Goal: Task Accomplishment & Management: Manage account settings

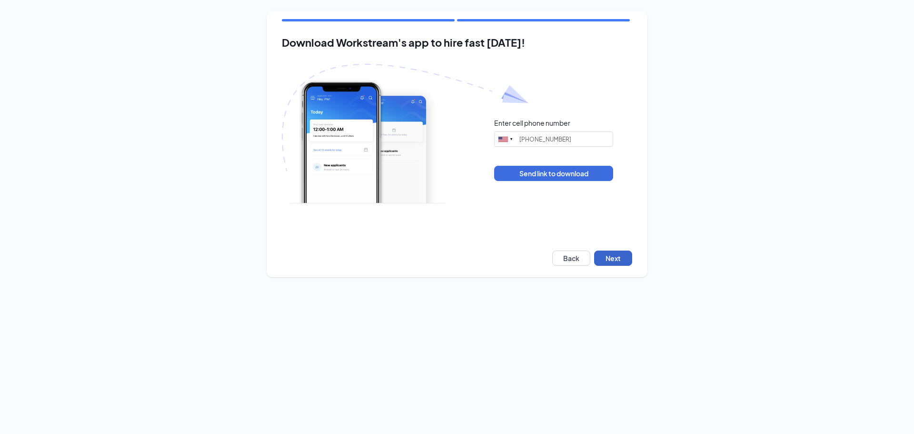
click at [617, 254] on button "Next" at bounding box center [613, 257] width 38 height 15
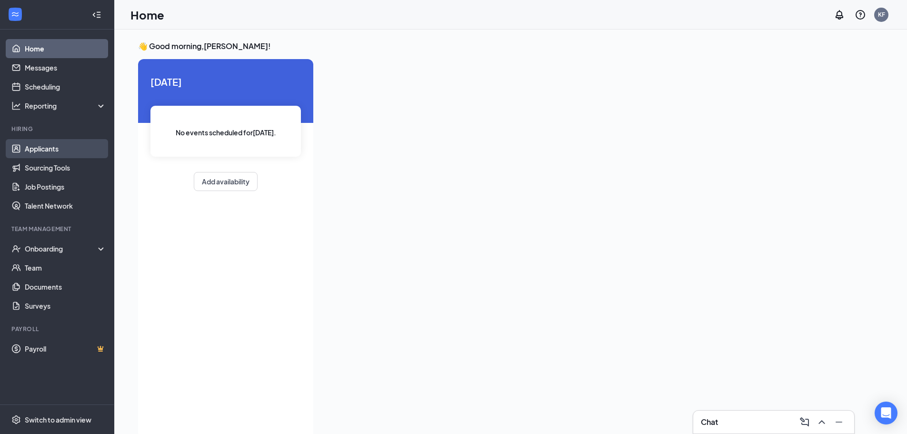
click at [66, 151] on link "Applicants" at bounding box center [65, 148] width 81 height 19
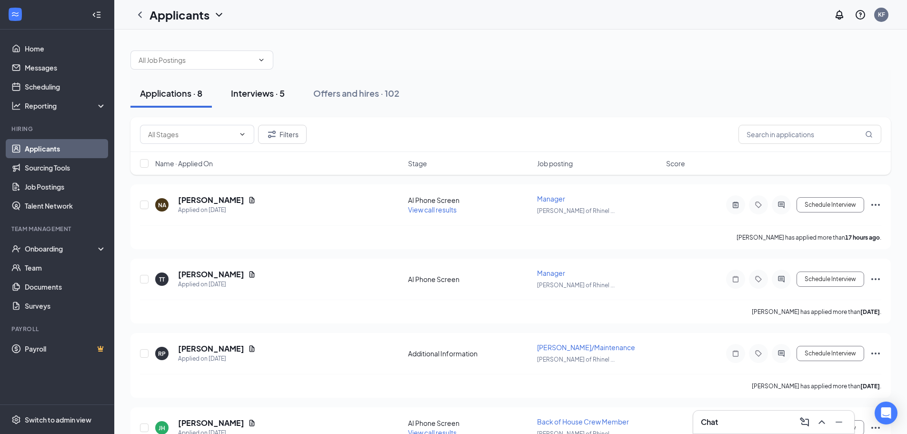
click at [248, 86] on button "Interviews · 5" at bounding box center [257, 93] width 73 height 29
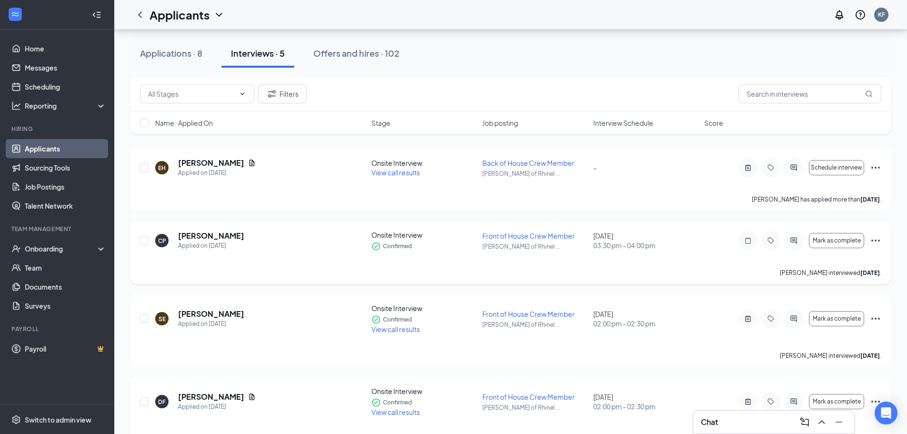
scroll to position [137, 0]
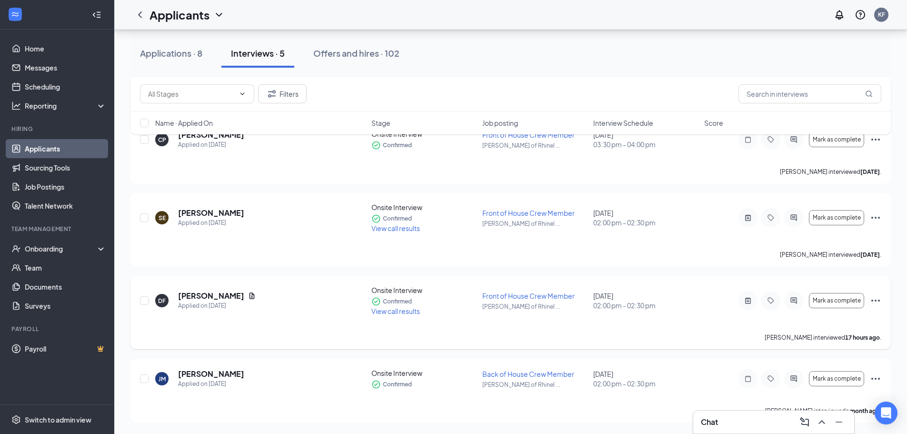
click at [880, 301] on icon "Ellipses" at bounding box center [875, 300] width 11 height 11
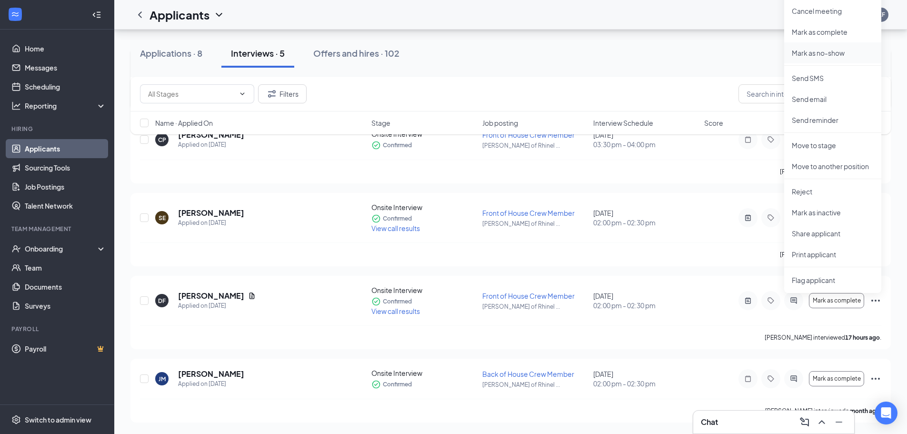
click at [832, 48] on p "Mark as no-show" at bounding box center [833, 53] width 82 height 10
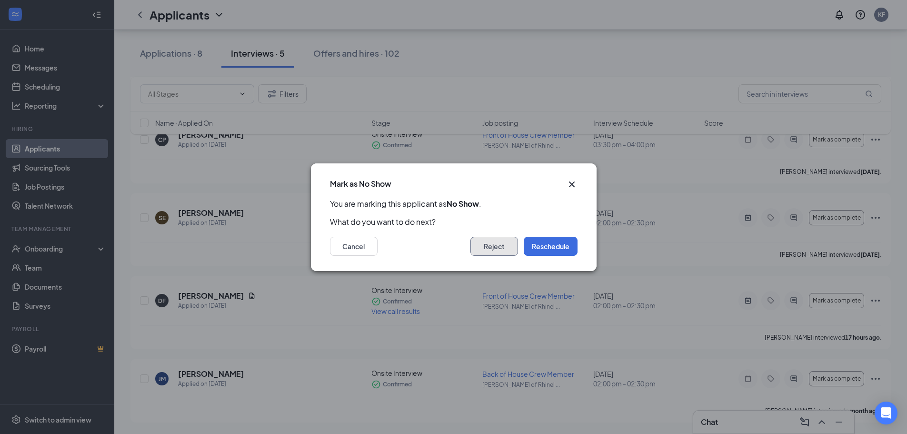
click at [496, 247] on button "Reject" at bounding box center [494, 246] width 48 height 19
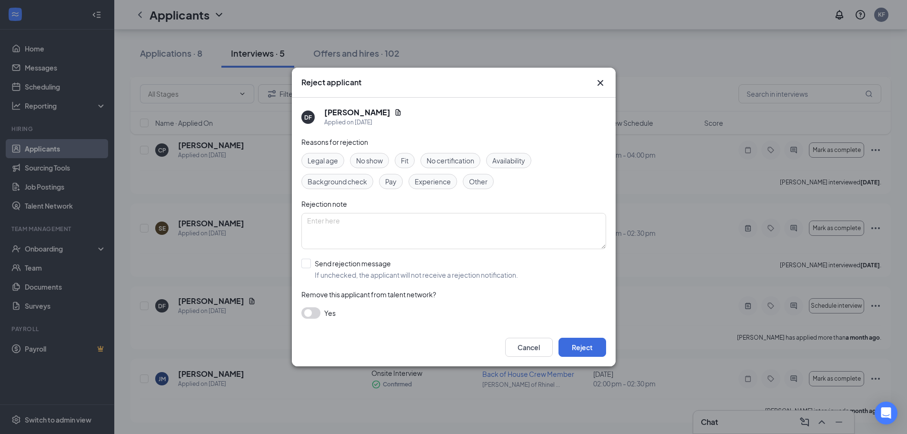
scroll to position [127, 0]
click at [568, 347] on button "Reject" at bounding box center [582, 346] width 48 height 19
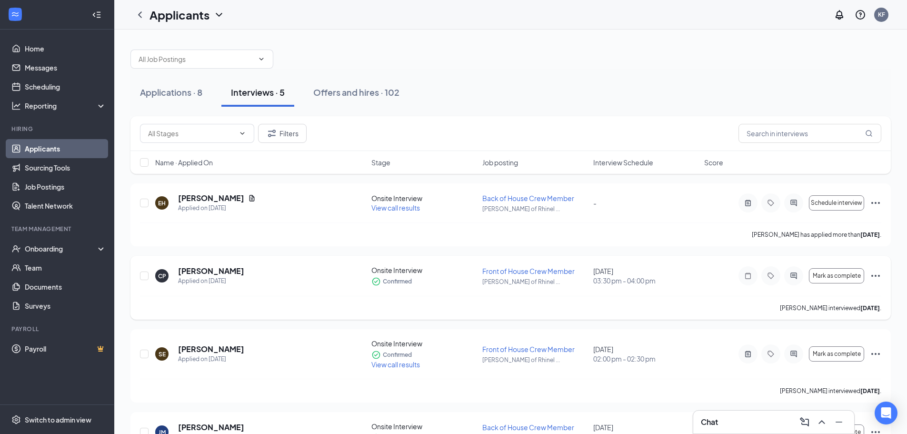
scroll to position [0, 0]
click at [184, 90] on div "Applications · 8" at bounding box center [171, 93] width 62 height 12
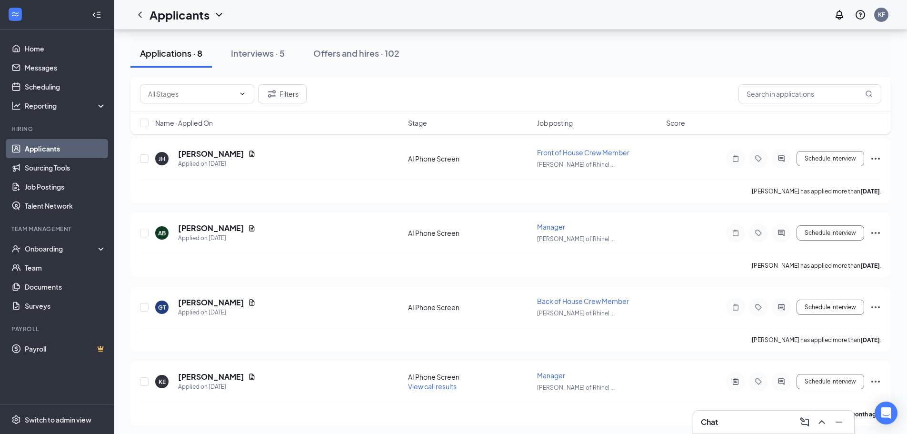
scroll to position [348, 0]
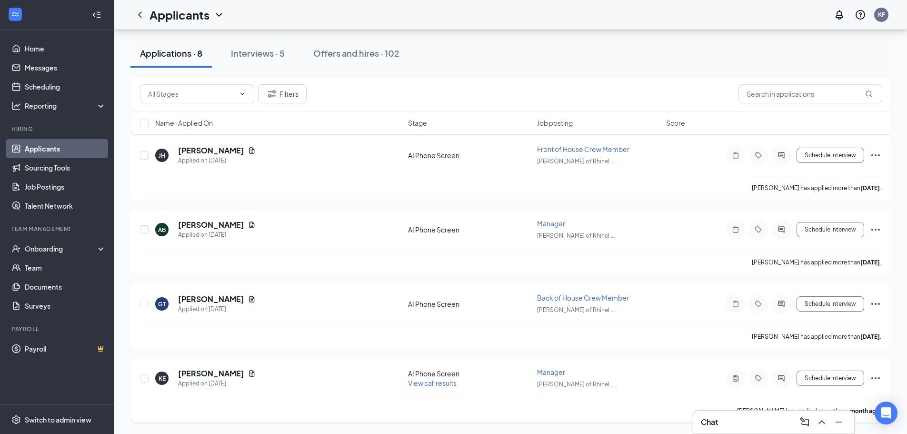
click at [874, 380] on icon "Ellipses" at bounding box center [875, 377] width 11 height 11
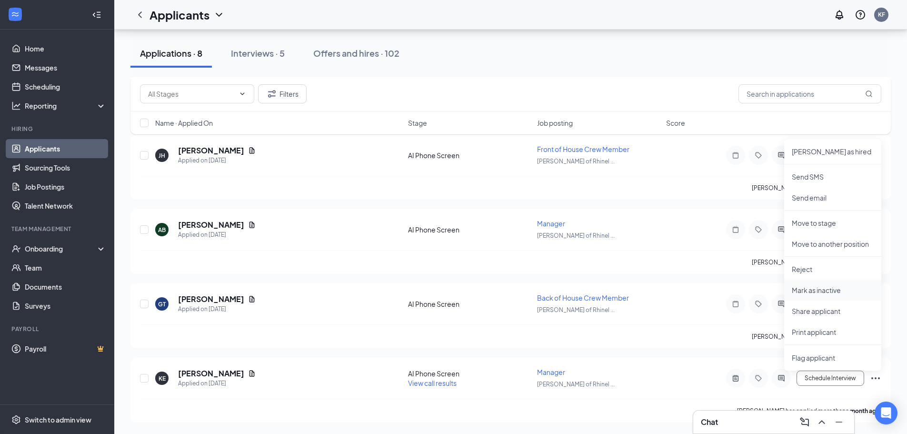
click at [842, 293] on p "Mark as inactive" at bounding box center [833, 290] width 82 height 10
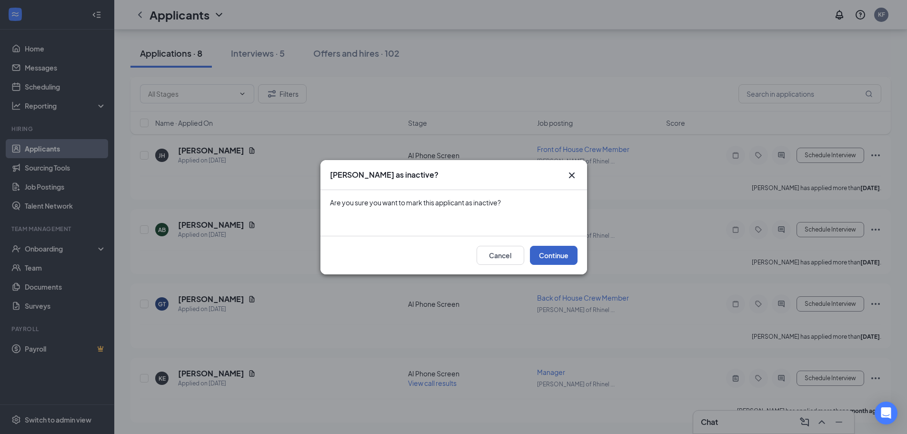
click at [552, 258] on button "Continue" at bounding box center [554, 255] width 48 height 19
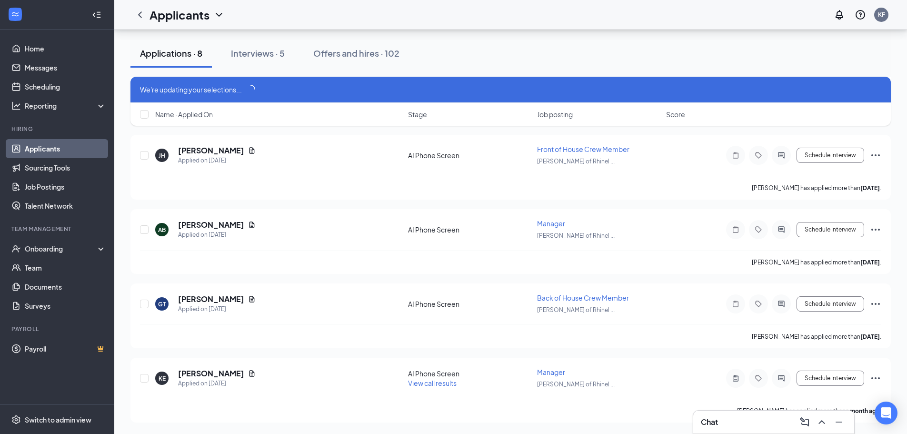
scroll to position [339, 0]
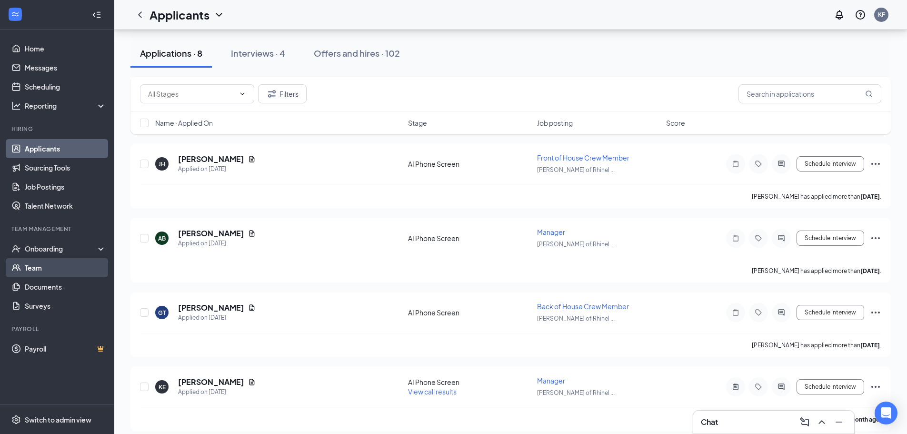
click at [42, 272] on link "Team" at bounding box center [65, 267] width 81 height 19
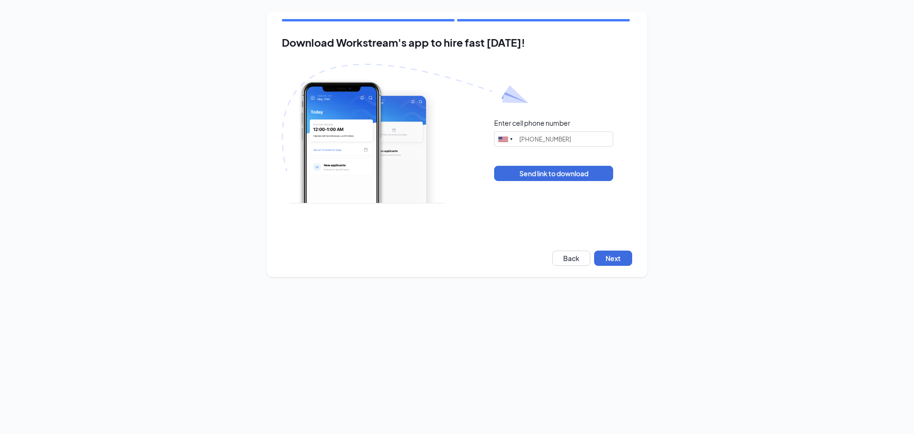
type input "[PHONE_NUMBER]"
